Goal: Task Accomplishment & Management: Manage account settings

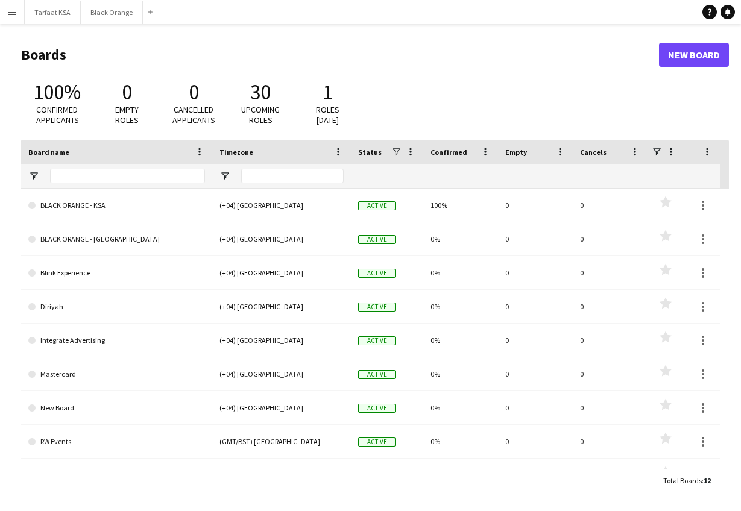
click at [13, 12] on app-icon "Menu" at bounding box center [12, 12] width 10 height 10
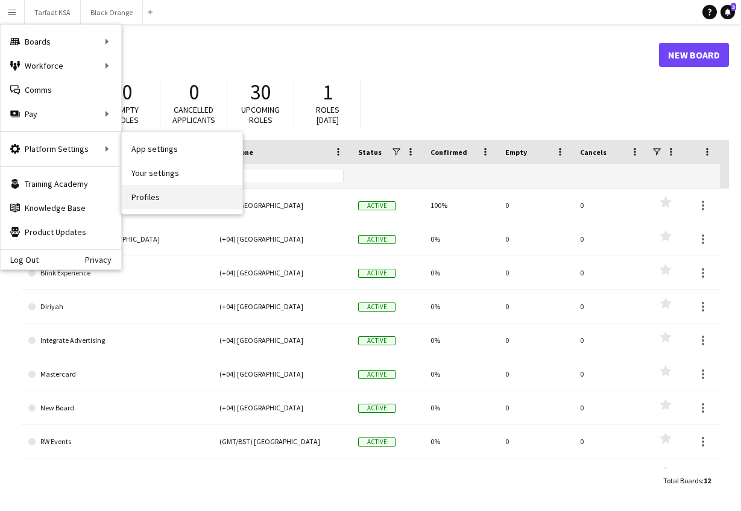
click at [160, 201] on link "Profiles" at bounding box center [182, 197] width 121 height 24
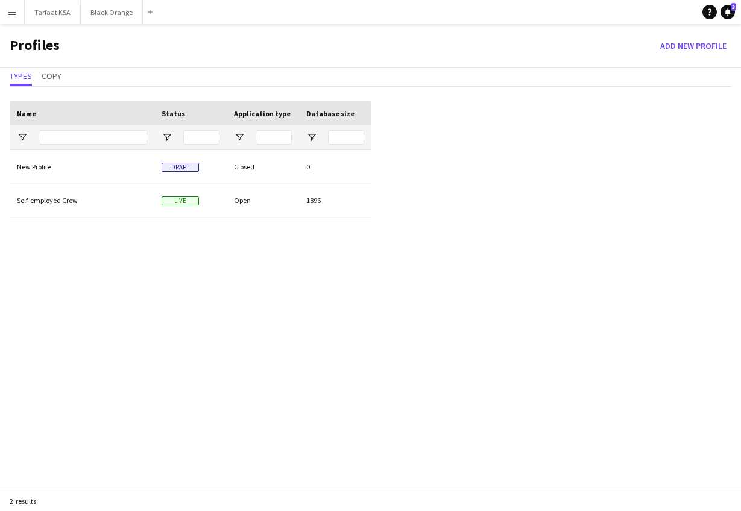
click at [17, 15] on button "Menu" at bounding box center [12, 12] width 24 height 24
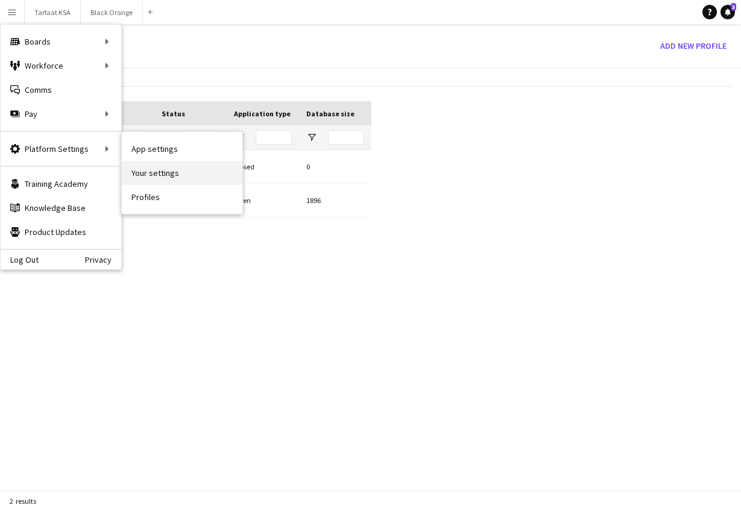
click at [147, 174] on link "Your settings" at bounding box center [182, 173] width 121 height 24
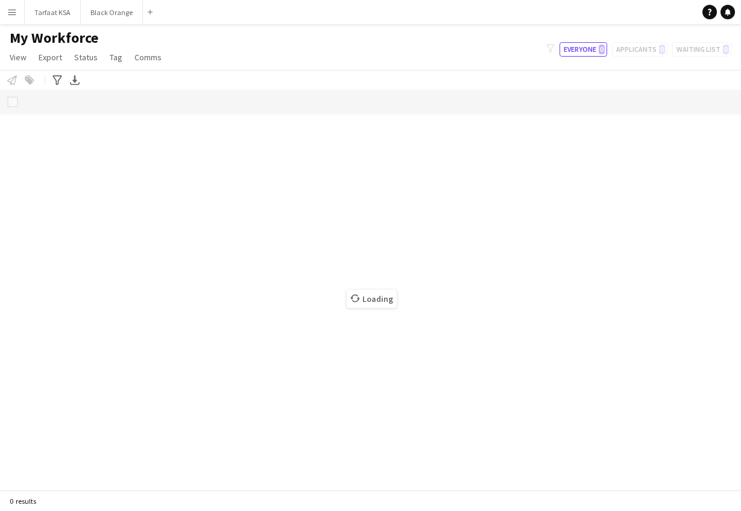
click at [15, 14] on app-icon "Menu" at bounding box center [12, 12] width 10 height 10
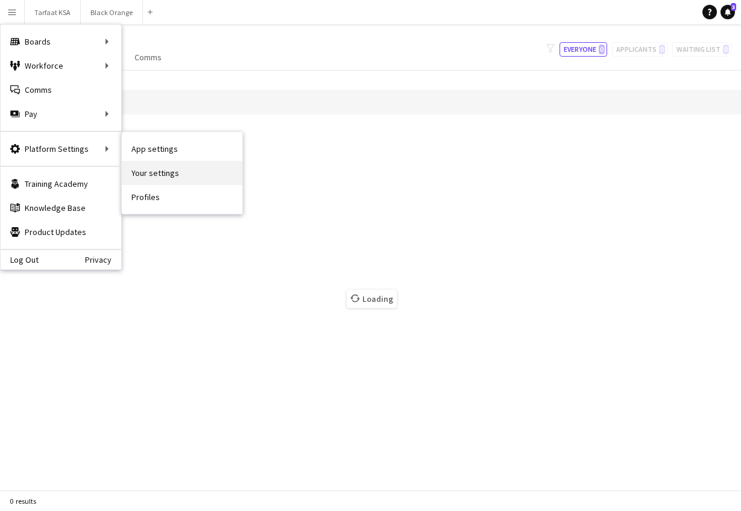
click at [154, 175] on link "Your settings" at bounding box center [182, 173] width 121 height 24
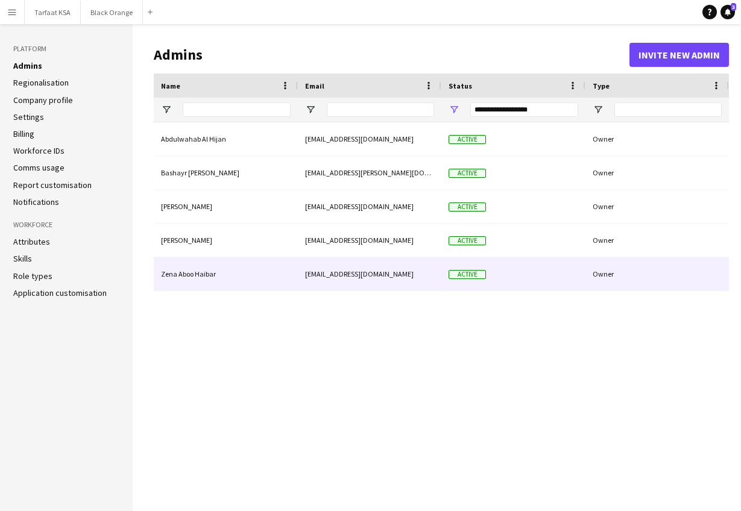
click at [515, 275] on div "Active" at bounding box center [513, 273] width 144 height 33
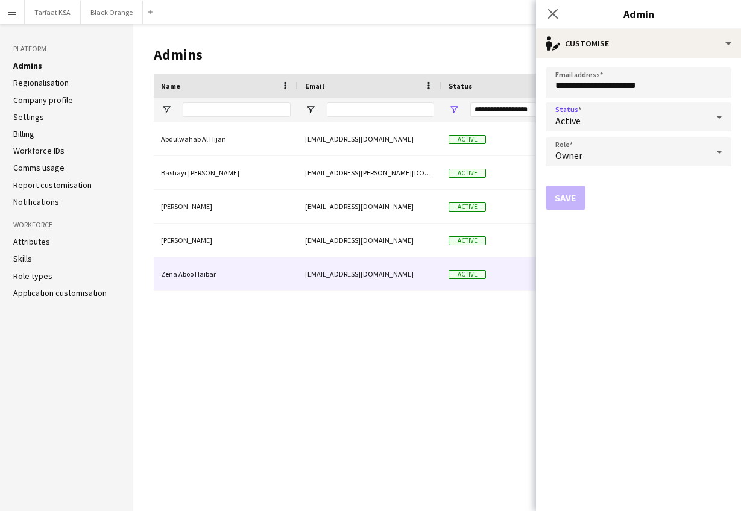
click at [714, 121] on icon at bounding box center [719, 117] width 14 height 24
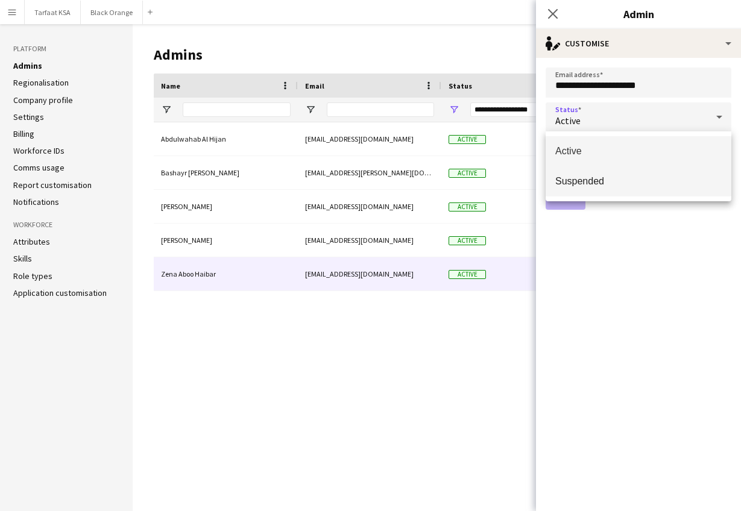
click at [630, 178] on span "Suspended" at bounding box center [638, 180] width 166 height 11
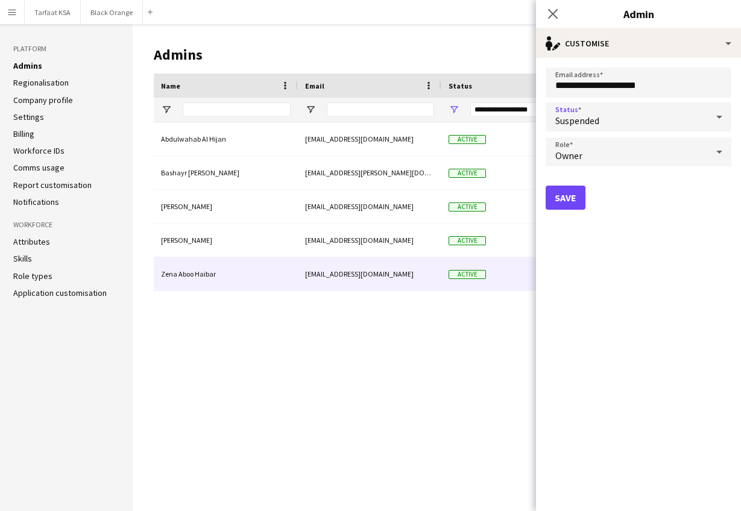
click at [578, 198] on button "Save" at bounding box center [566, 198] width 40 height 24
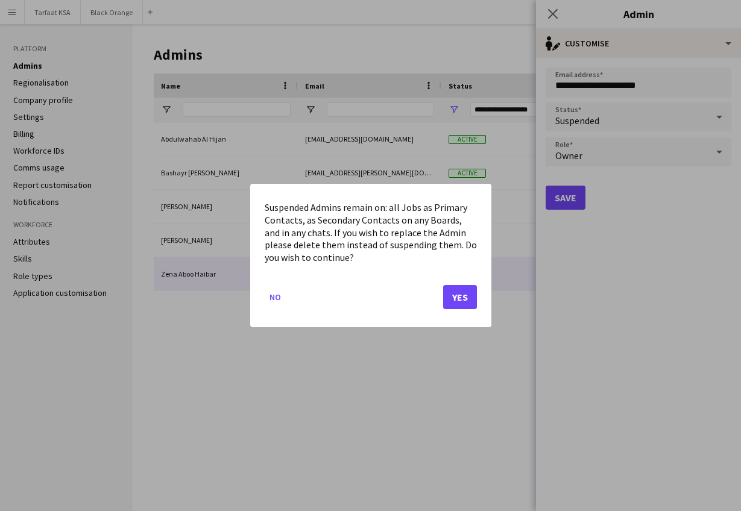
click at [454, 301] on button "Yes" at bounding box center [460, 297] width 34 height 24
